Goal: Information Seeking & Learning: Learn about a topic

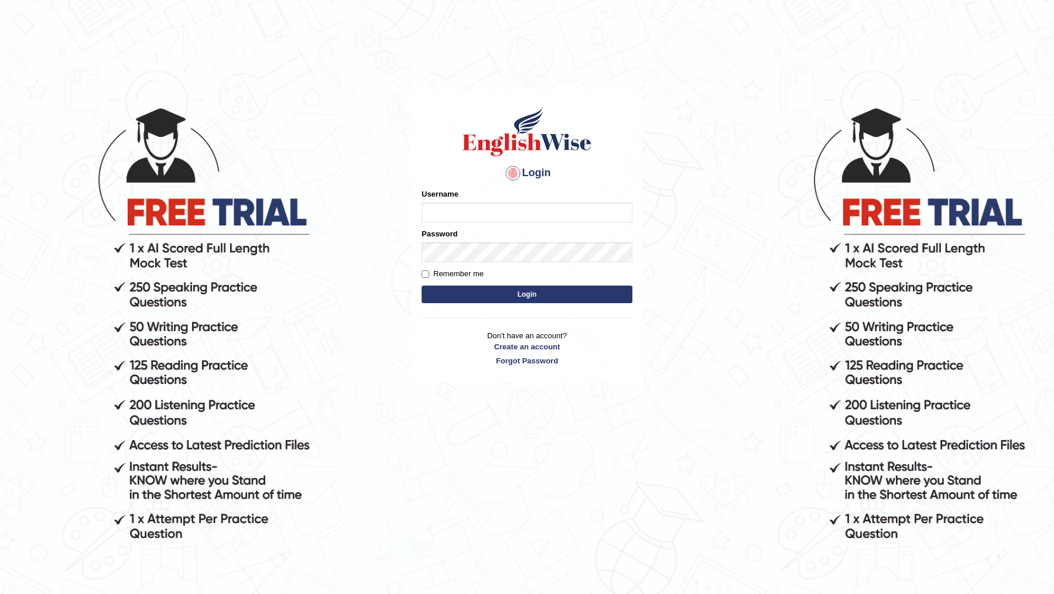
click at [485, 204] on input "Username" at bounding box center [527, 213] width 211 height 20
type input "DR1915"
click at [511, 300] on button "Login" at bounding box center [527, 295] width 211 height 18
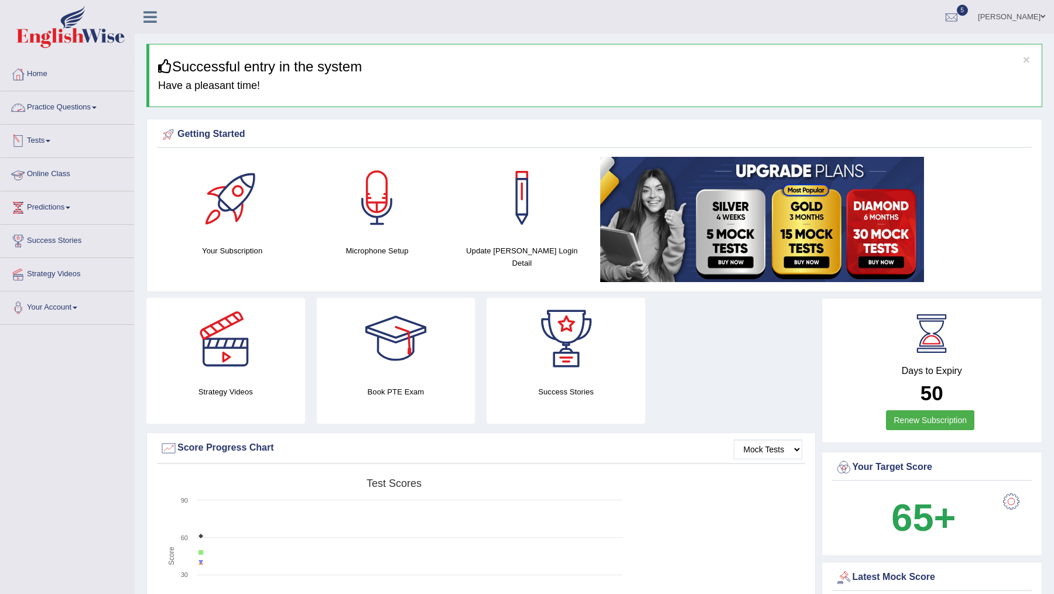
click at [86, 104] on link "Practice Questions" at bounding box center [68, 105] width 134 height 29
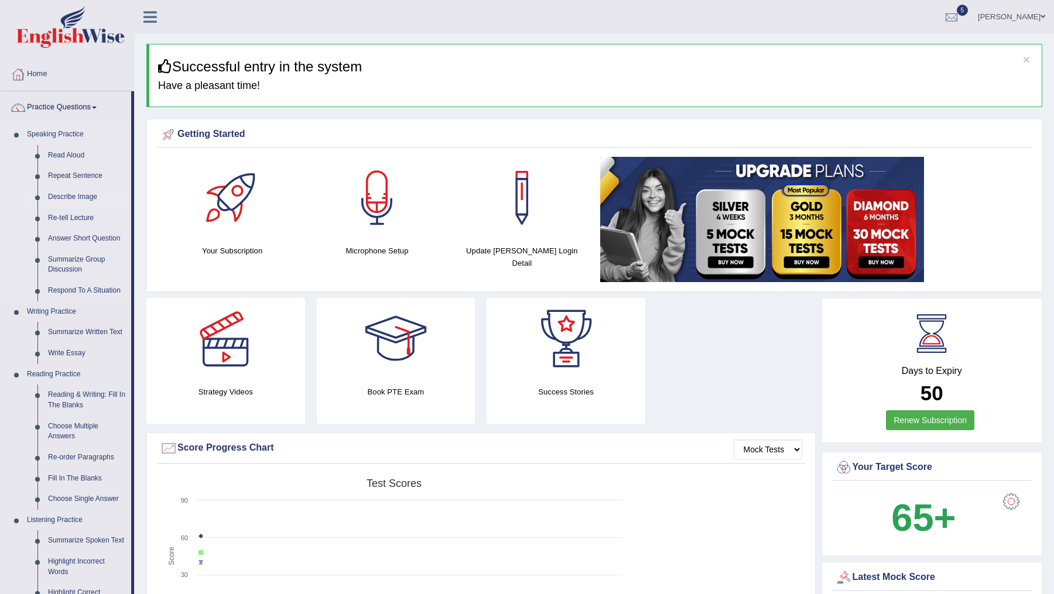
click at [71, 198] on link "Describe Image" at bounding box center [87, 197] width 88 height 21
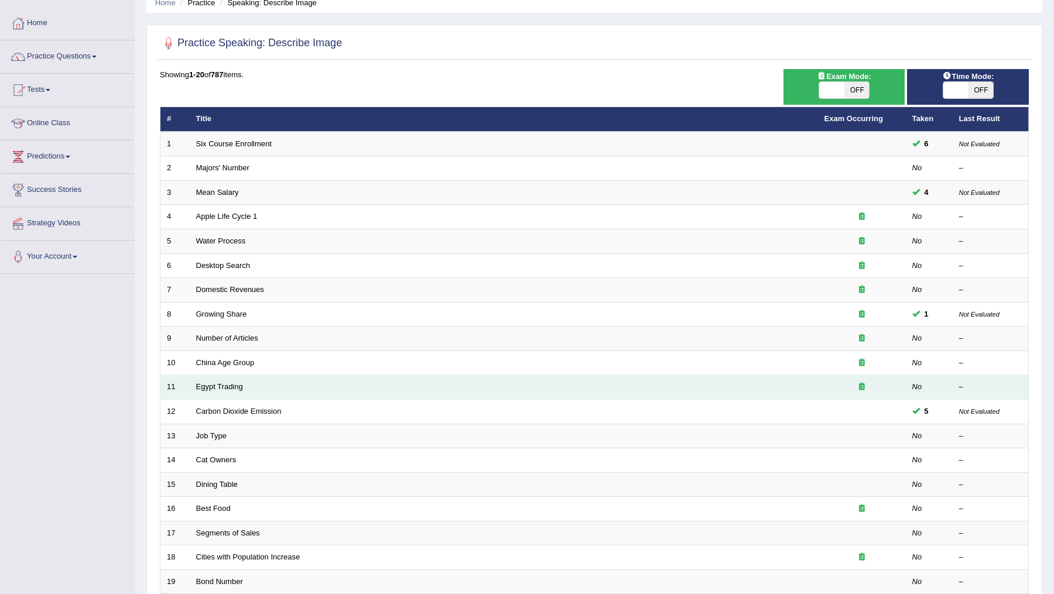
scroll to position [54, 0]
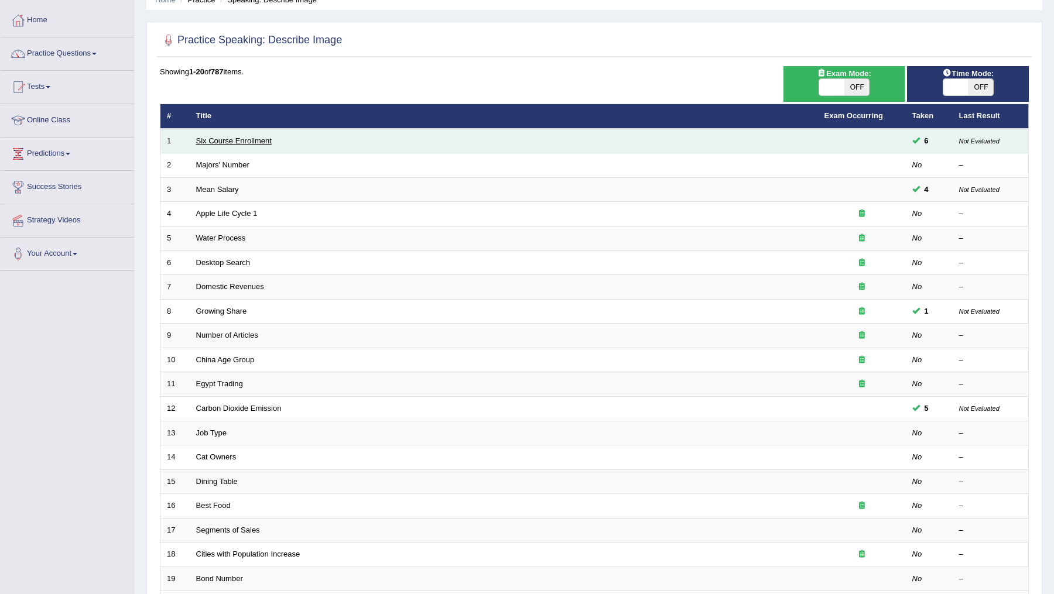
click at [229, 136] on link "Six Course Enrollment" at bounding box center [234, 140] width 76 height 9
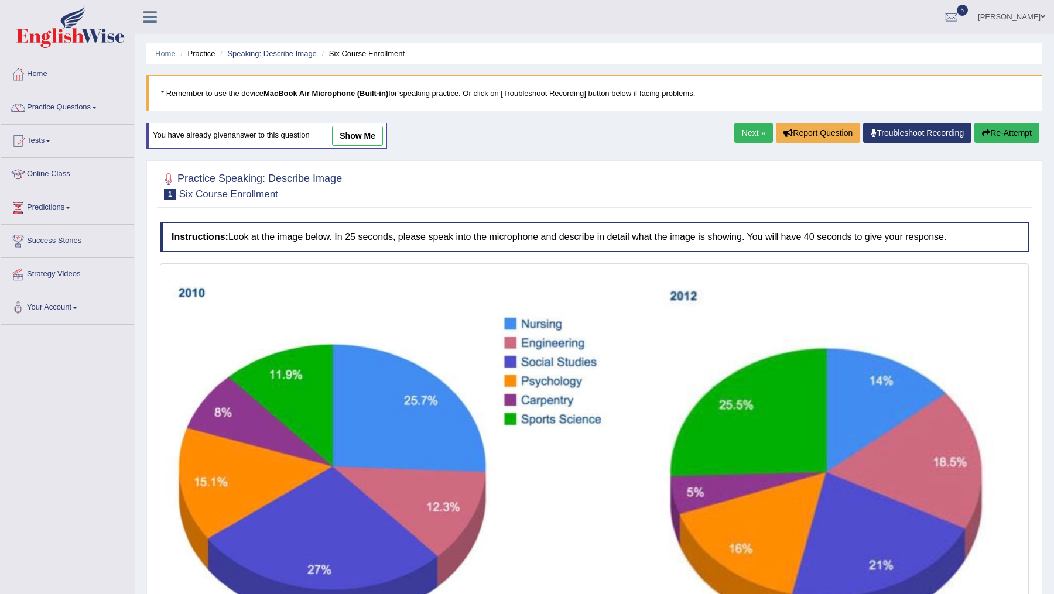
click at [369, 137] on link "show me" at bounding box center [357, 136] width 51 height 20
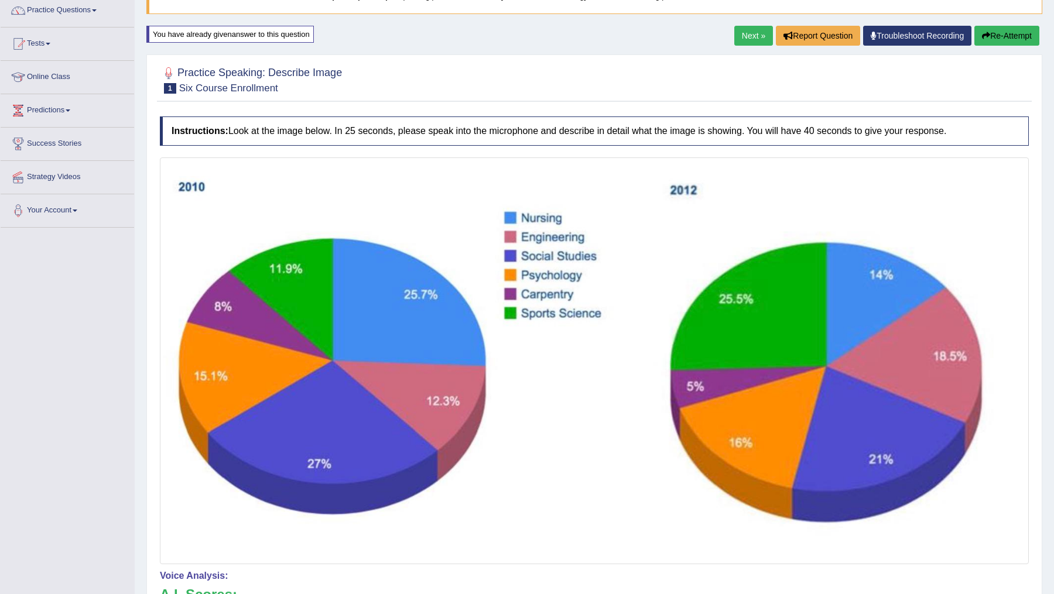
scroll to position [88, 0]
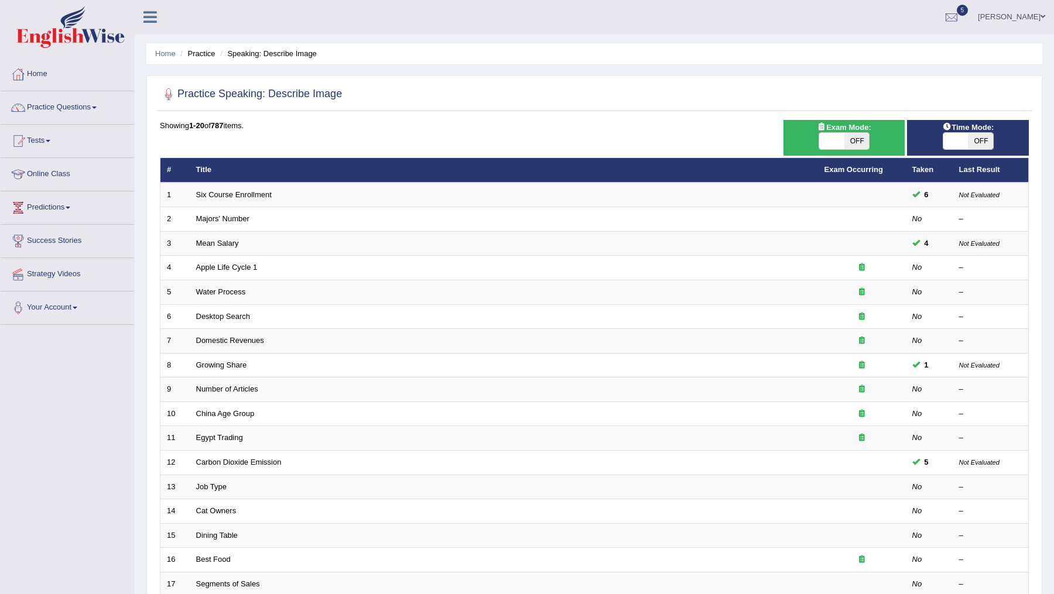
click at [102, 111] on link "Practice Questions" at bounding box center [68, 105] width 134 height 29
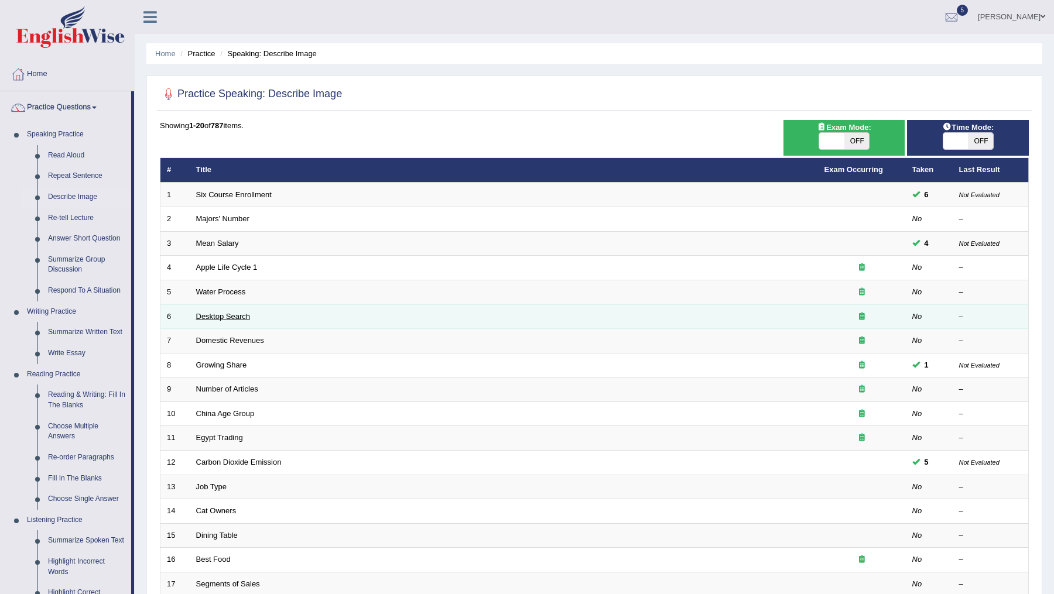
click at [212, 317] on link "Desktop Search" at bounding box center [223, 316] width 54 height 9
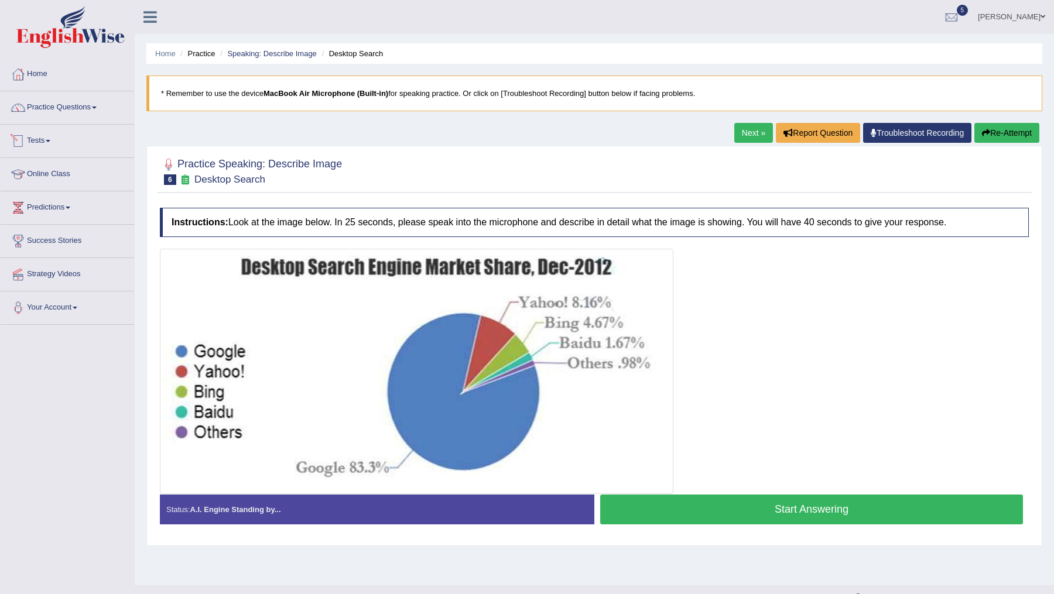
click at [50, 140] on span at bounding box center [48, 141] width 5 height 2
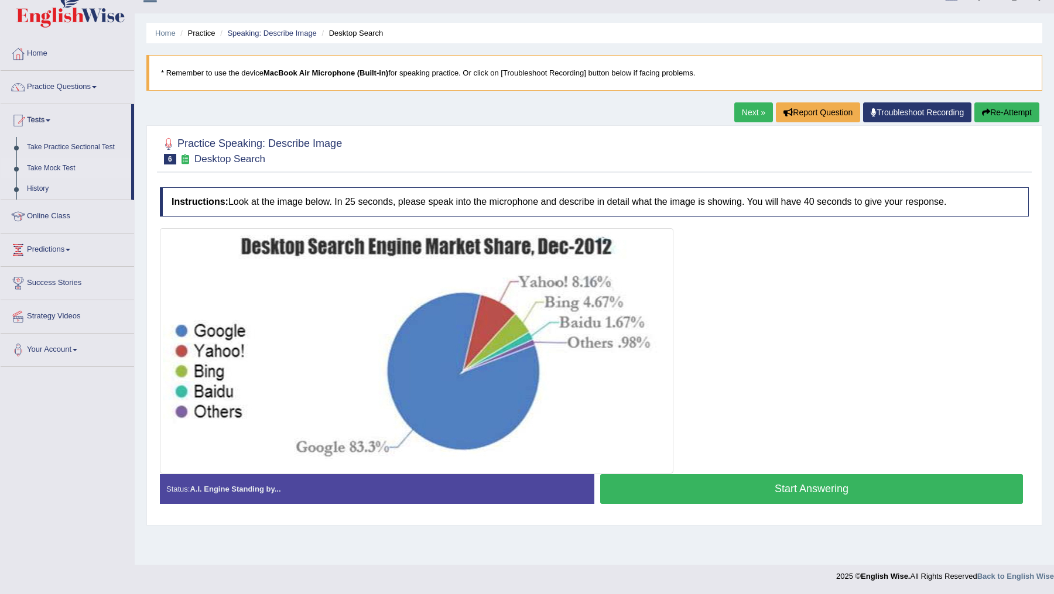
scroll to position [20, 0]
click at [87, 90] on link "Practice Questions" at bounding box center [68, 85] width 134 height 29
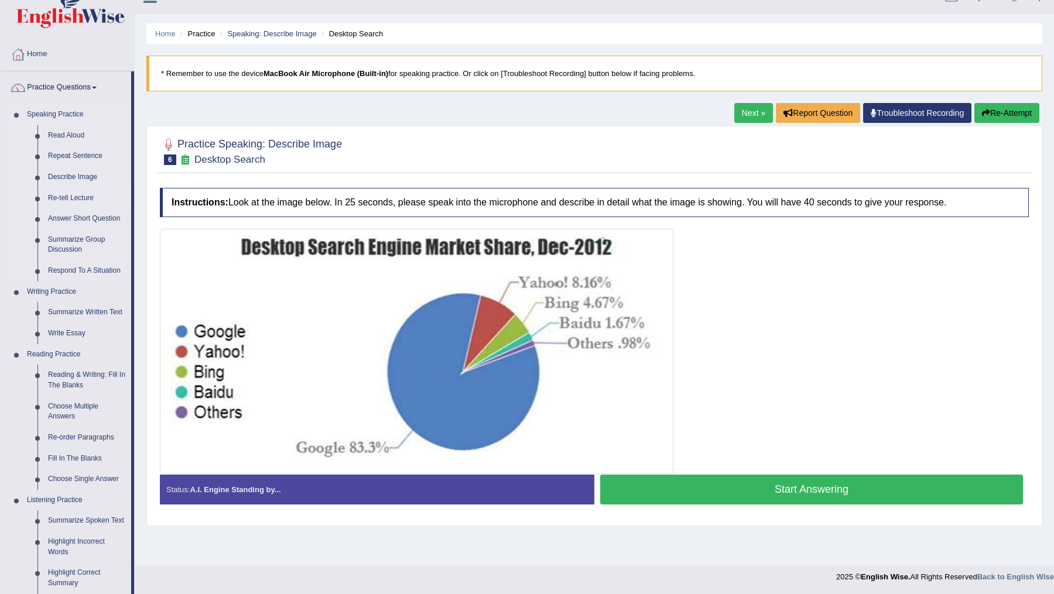
click at [70, 198] on link "Re-tell Lecture" at bounding box center [87, 198] width 88 height 21
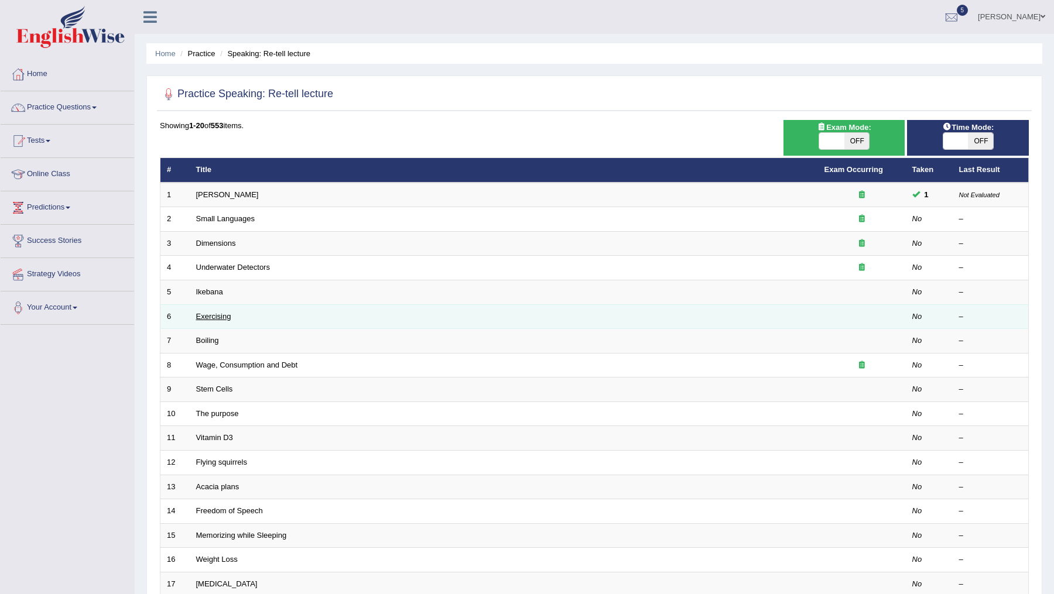
click at [207, 314] on link "Exercising" at bounding box center [213, 316] width 35 height 9
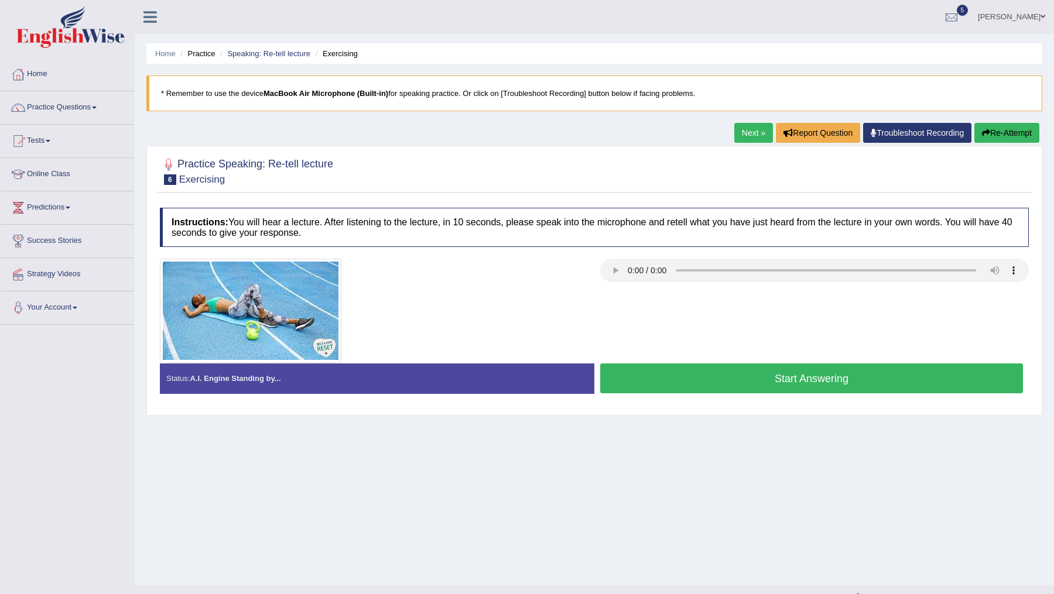
click at [733, 376] on button "Start Answering" at bounding box center [811, 379] width 423 height 30
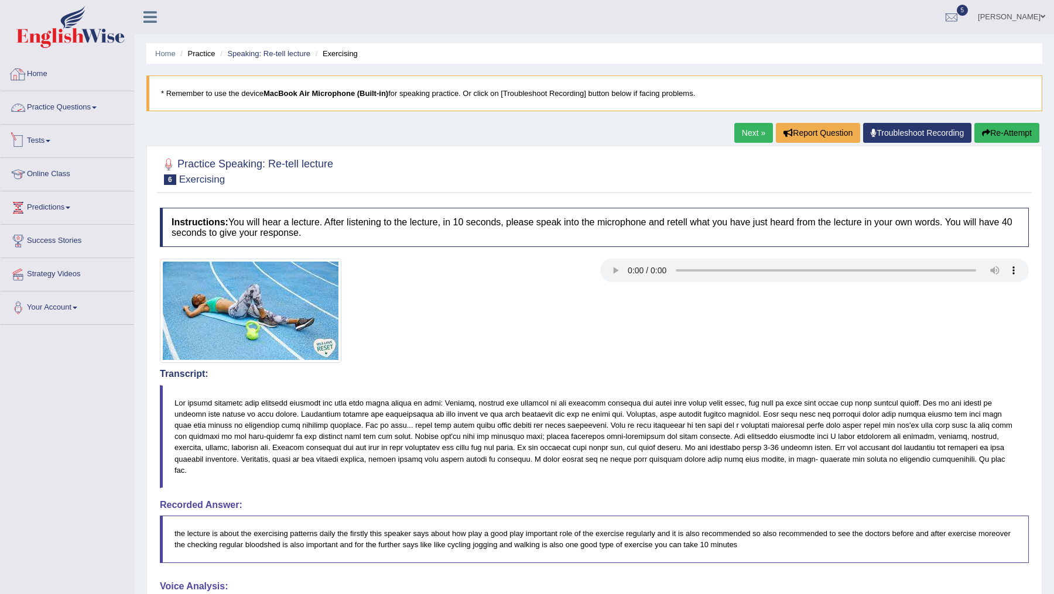
click at [93, 105] on link "Practice Questions" at bounding box center [68, 105] width 134 height 29
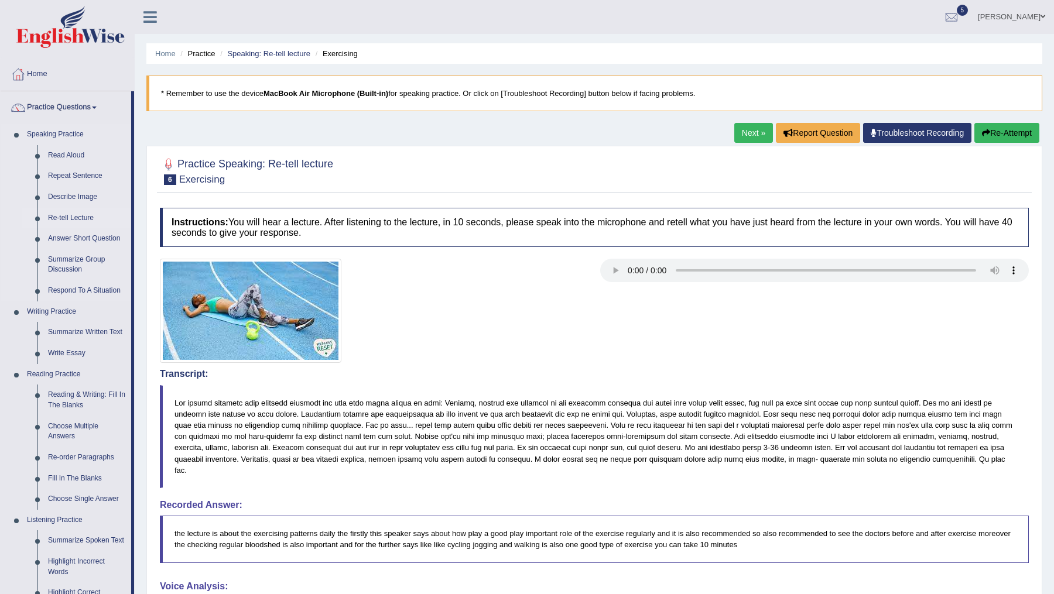
click at [54, 215] on link "Re-tell Lecture" at bounding box center [87, 218] width 88 height 21
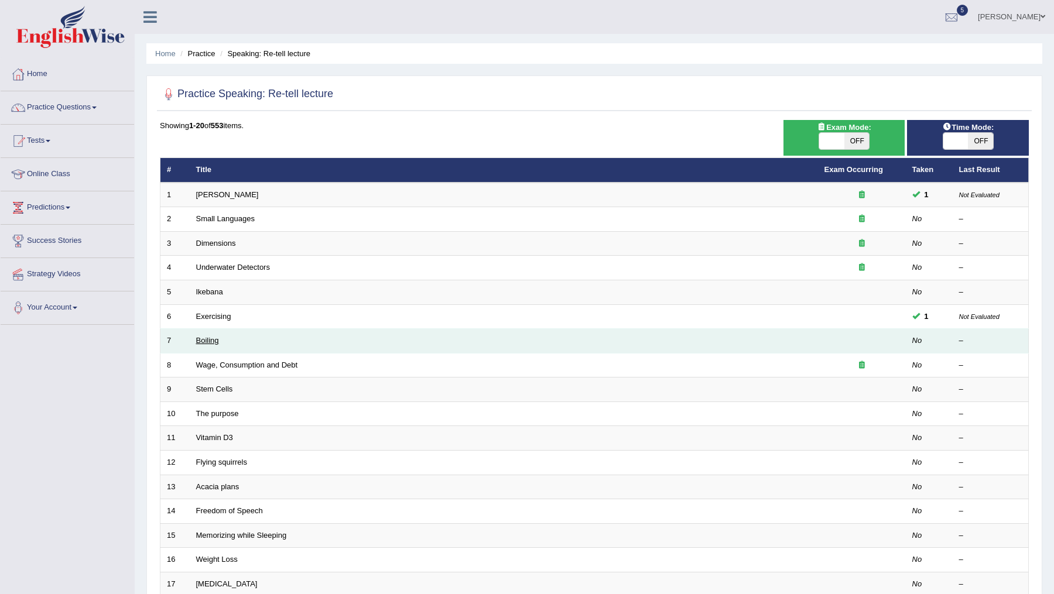
click at [211, 338] on link "Boiling" at bounding box center [207, 340] width 23 height 9
click at [205, 341] on link "Boiling" at bounding box center [207, 340] width 23 height 9
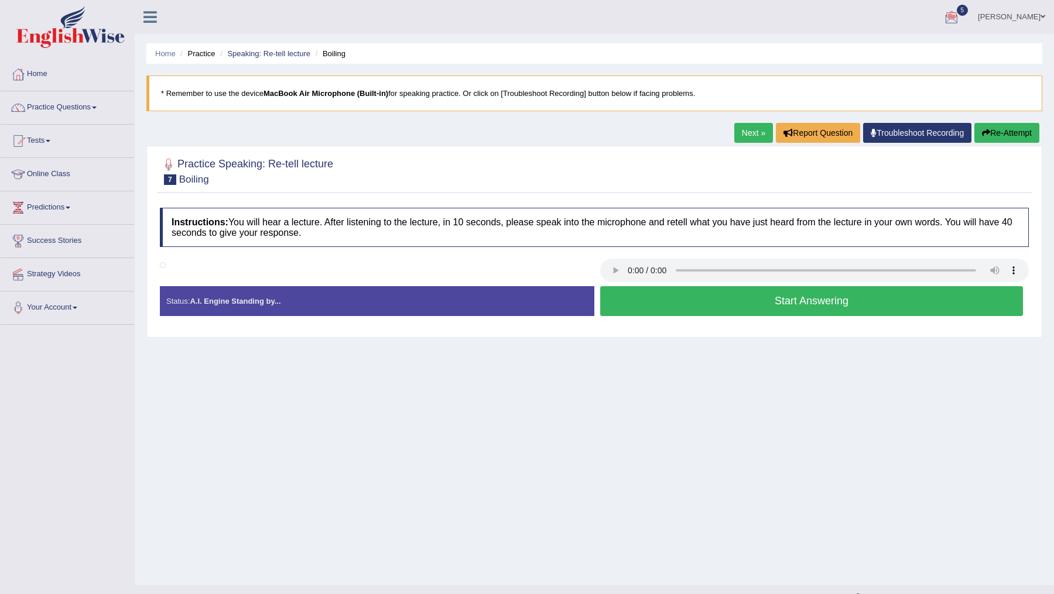
click at [697, 300] on button "Start Answering" at bounding box center [811, 301] width 423 height 30
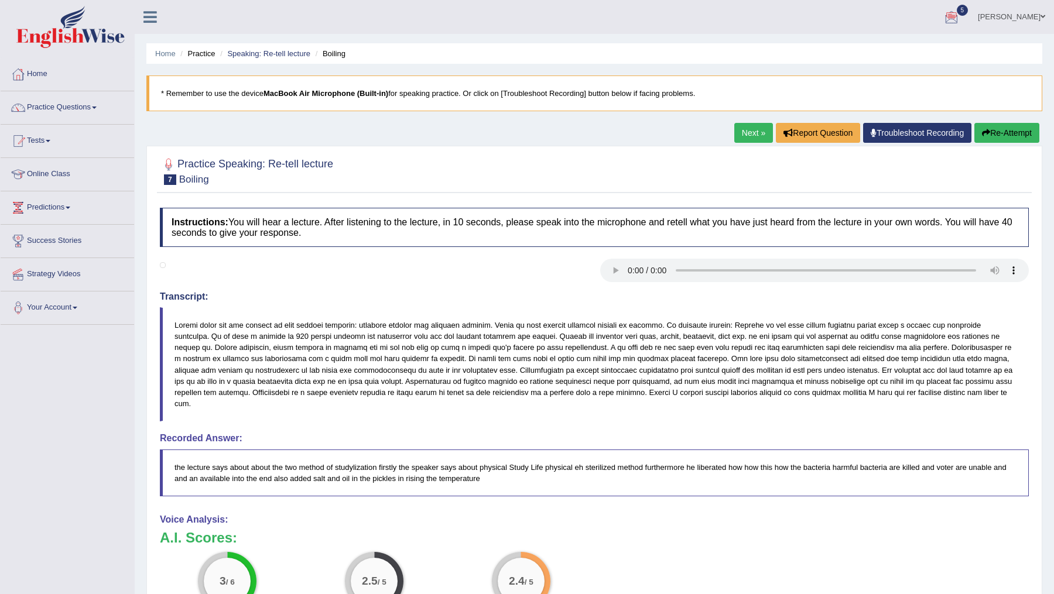
click at [999, 129] on button "Re-Attempt" at bounding box center [1006, 133] width 65 height 20
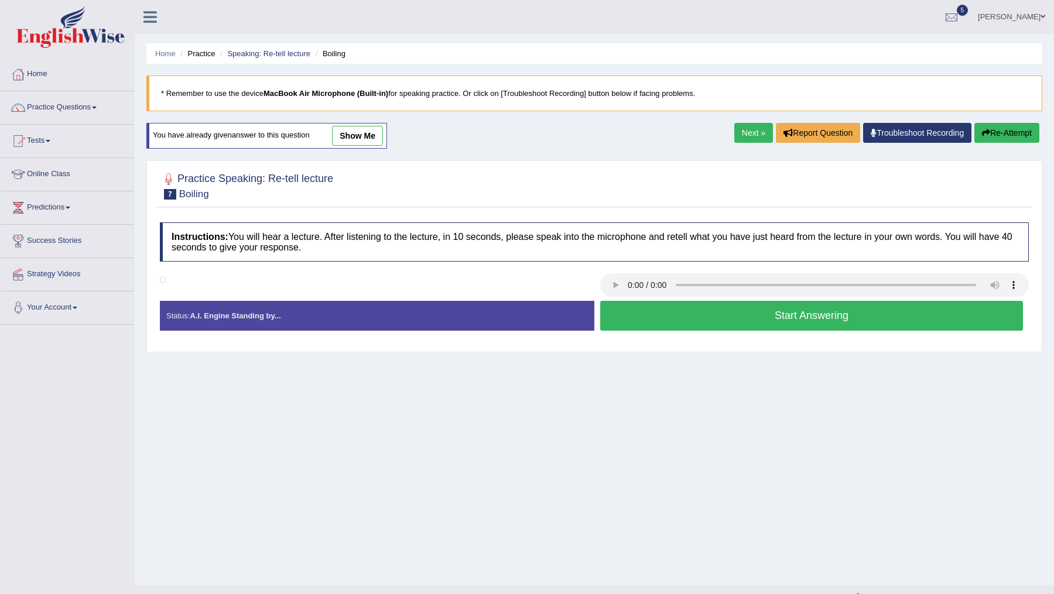
click at [803, 316] on button "Start Answering" at bounding box center [811, 316] width 423 height 30
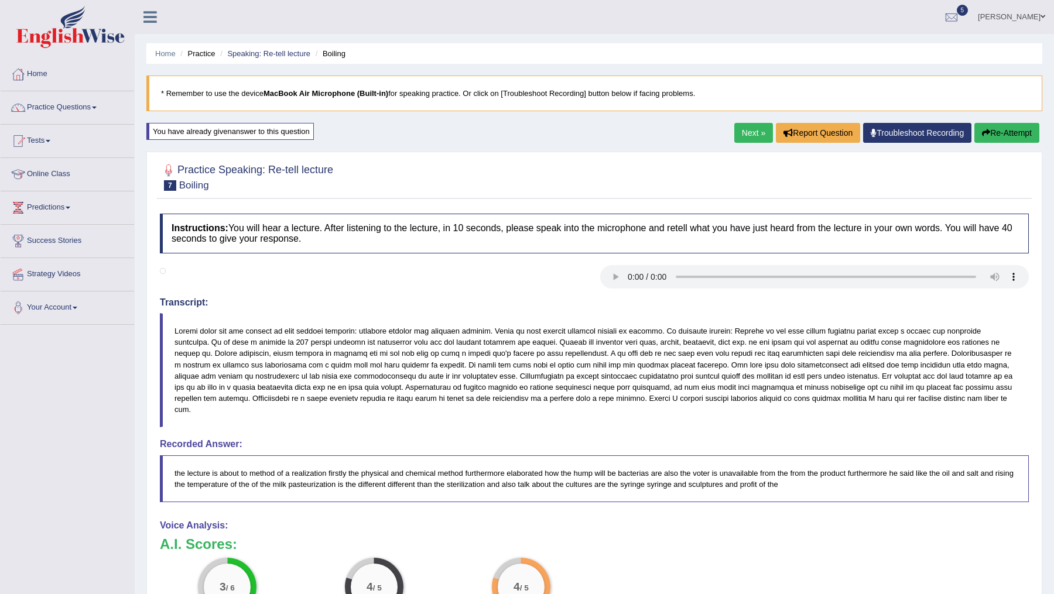
click at [741, 131] on link "Next »" at bounding box center [753, 133] width 39 height 20
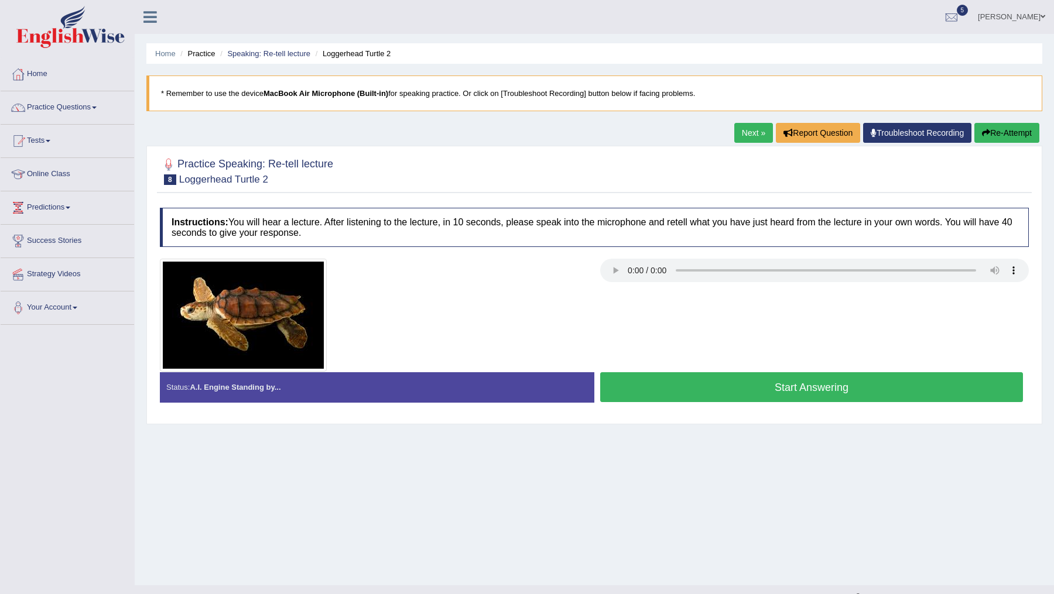
click at [773, 384] on button "Start Answering" at bounding box center [811, 387] width 423 height 30
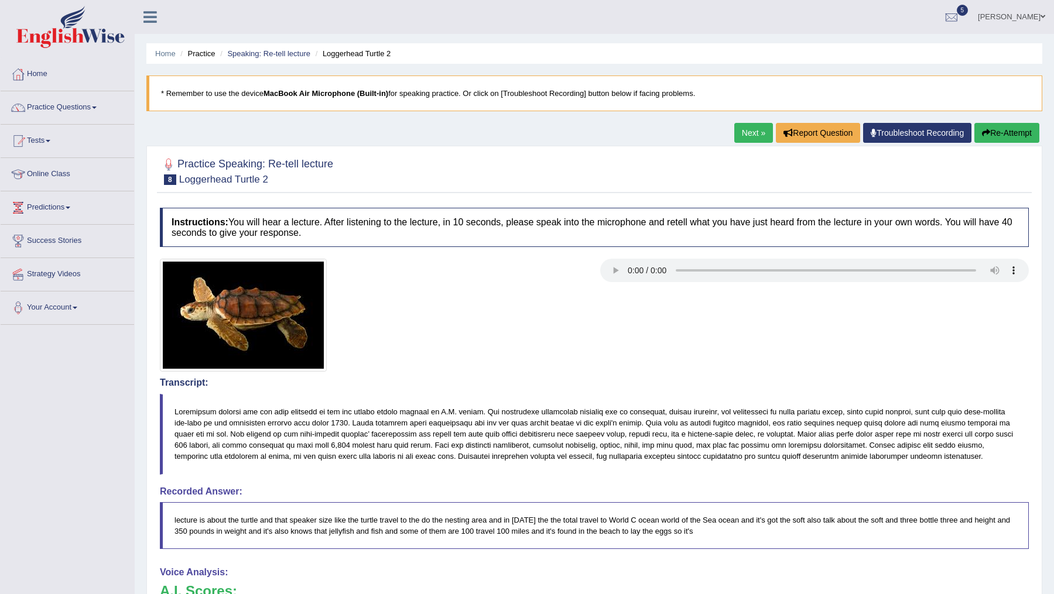
click at [747, 136] on link "Next »" at bounding box center [753, 133] width 39 height 20
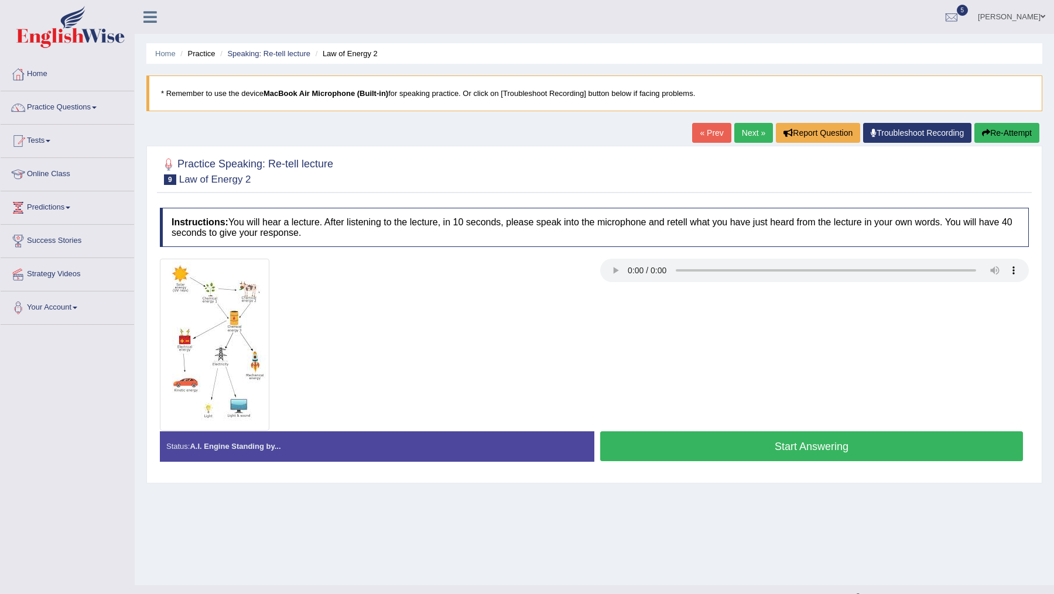
click at [790, 456] on button "Start Answering" at bounding box center [811, 447] width 423 height 30
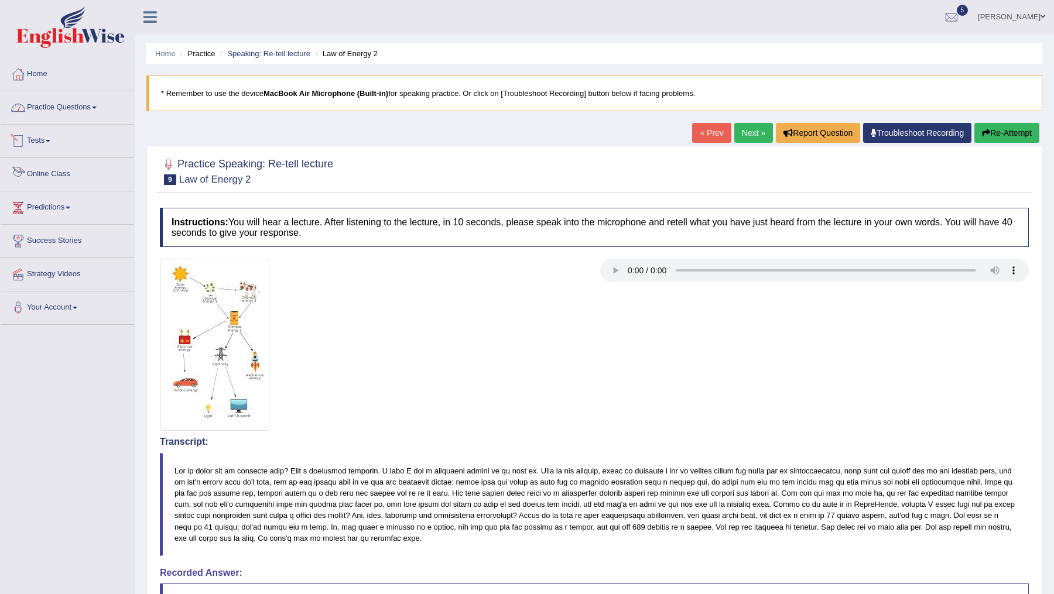
click at [61, 107] on link "Practice Questions" at bounding box center [68, 105] width 134 height 29
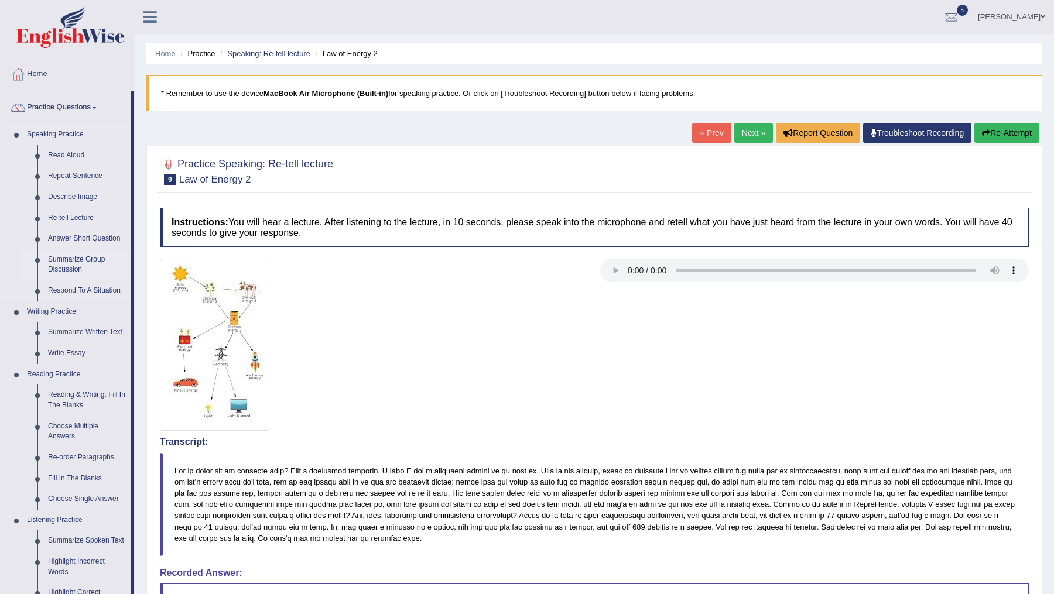
click at [55, 260] on link "Summarize Group Discussion" at bounding box center [87, 264] width 88 height 31
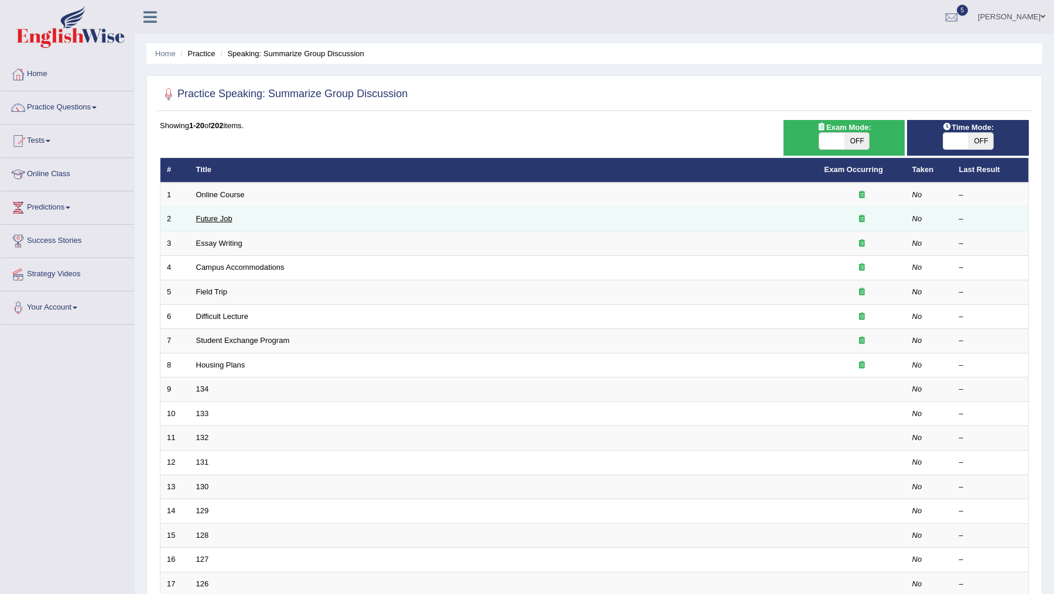
click at [197, 218] on link "Future Job" at bounding box center [214, 218] width 36 height 9
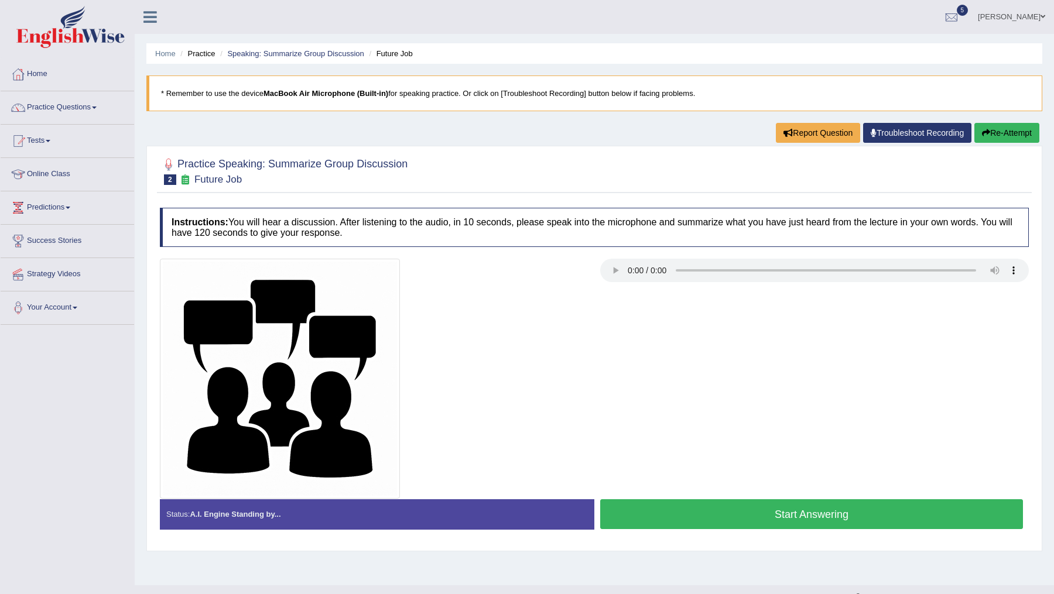
scroll to position [20, 0]
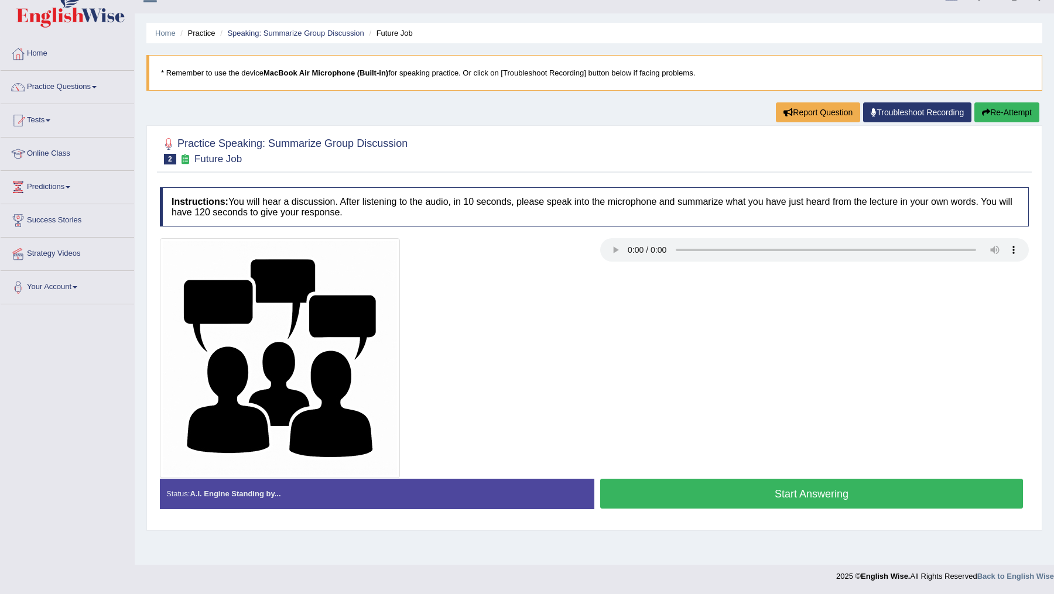
click at [799, 497] on button "Start Answering" at bounding box center [811, 494] width 423 height 30
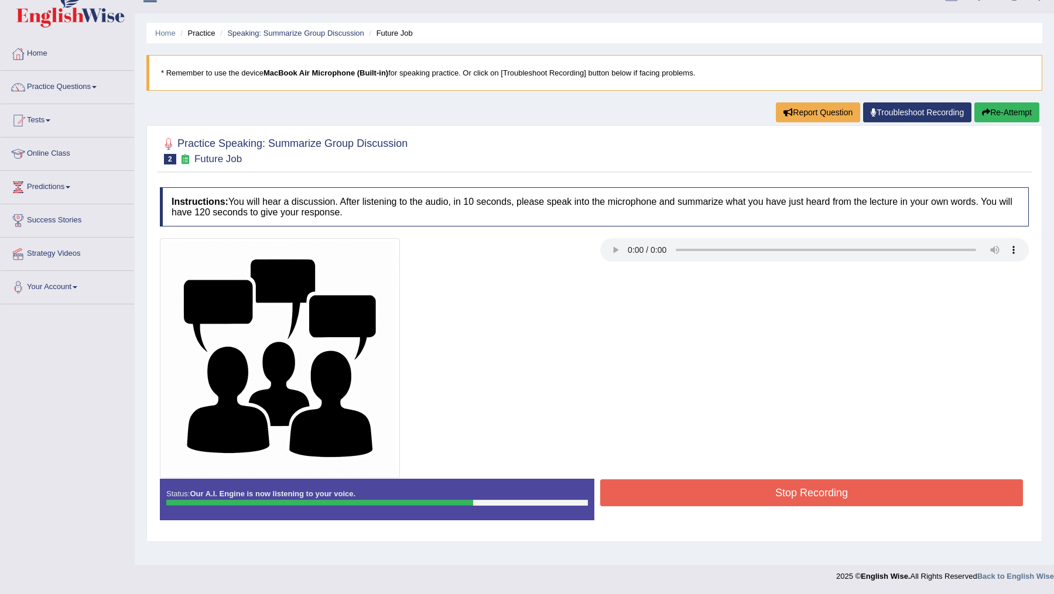
click at [799, 497] on button "Stop Recording" at bounding box center [811, 493] width 423 height 27
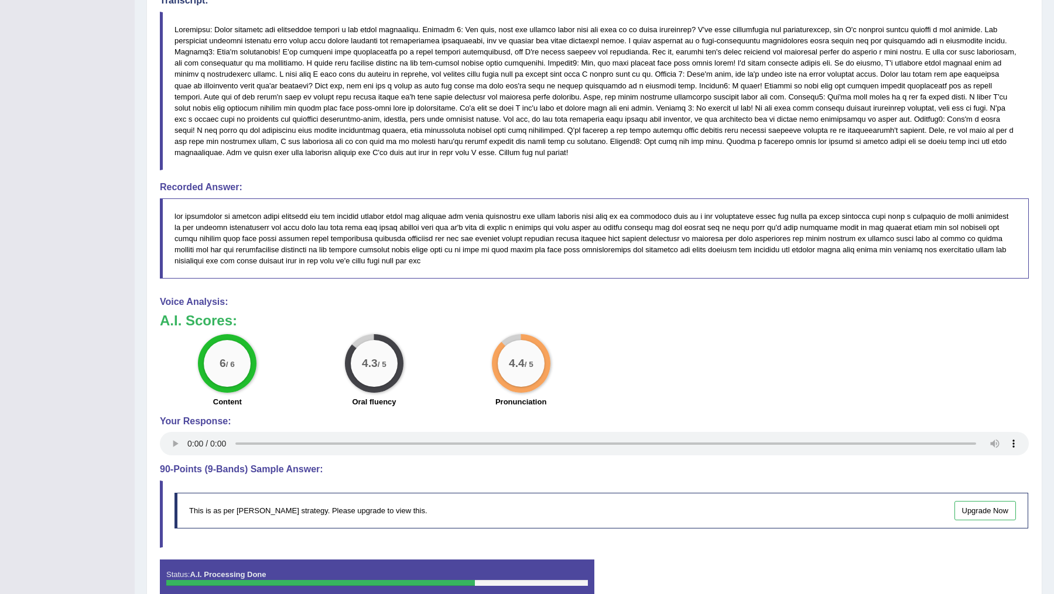
scroll to position [511, 0]
